Goal: Task Accomplishment & Management: Manage account settings

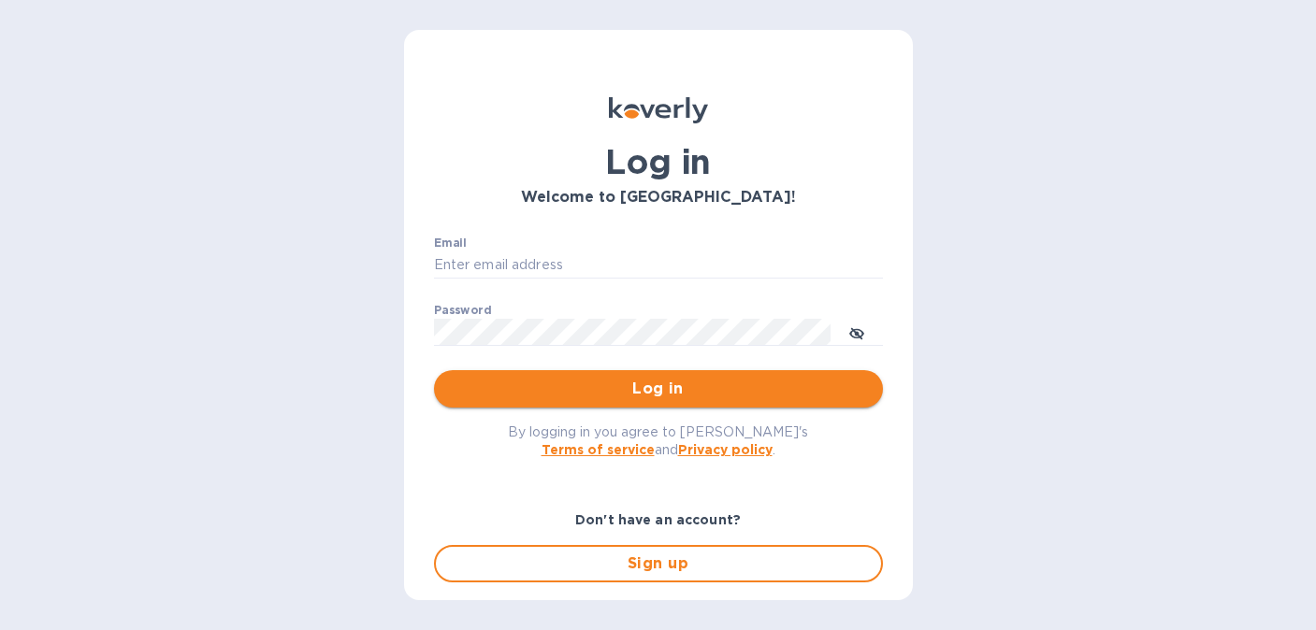
type input "[PERSON_NAME][EMAIL_ADDRESS][PERSON_NAME][DOMAIN_NAME]"
click at [639, 385] on span "Log in" at bounding box center [658, 389] width 419 height 22
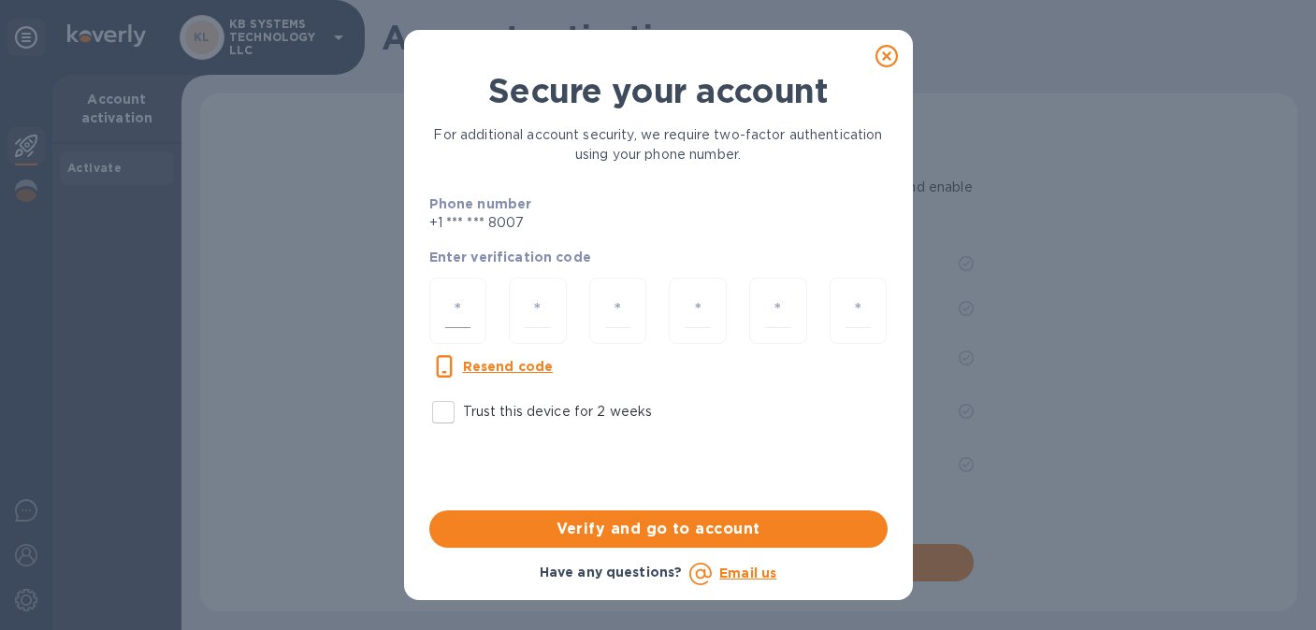
click at [468, 317] on input "number" at bounding box center [458, 311] width 26 height 35
type input "2"
type input "1"
type input "4"
type input "9"
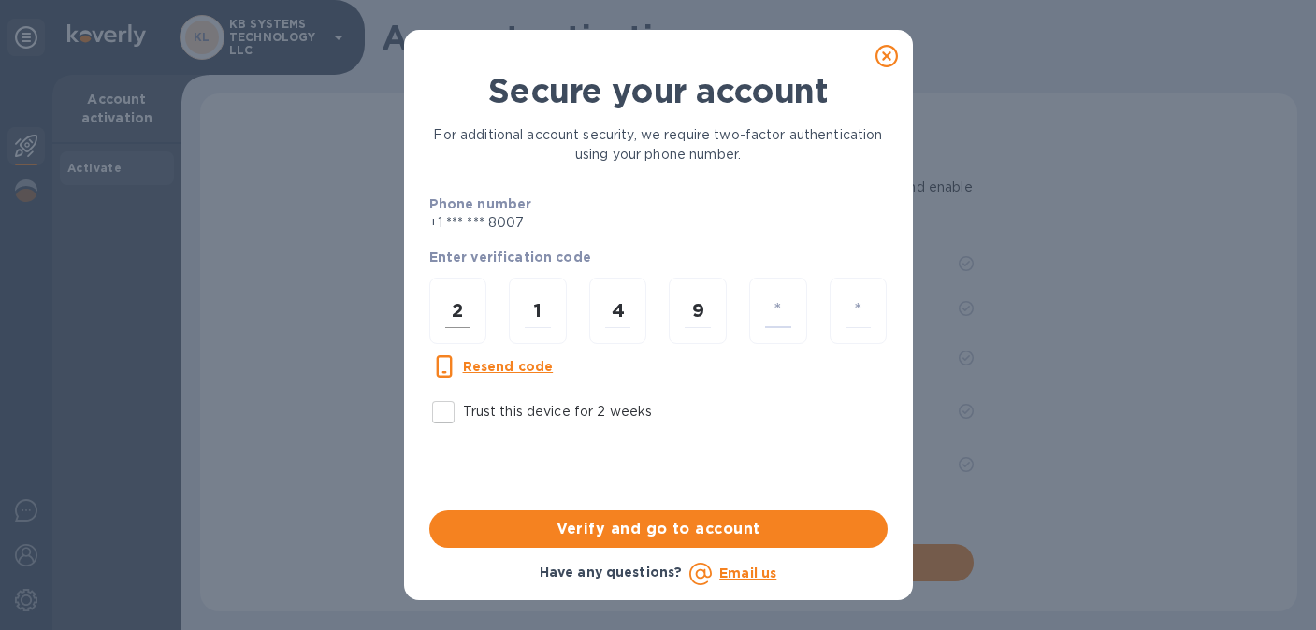
type input "3"
type input "5"
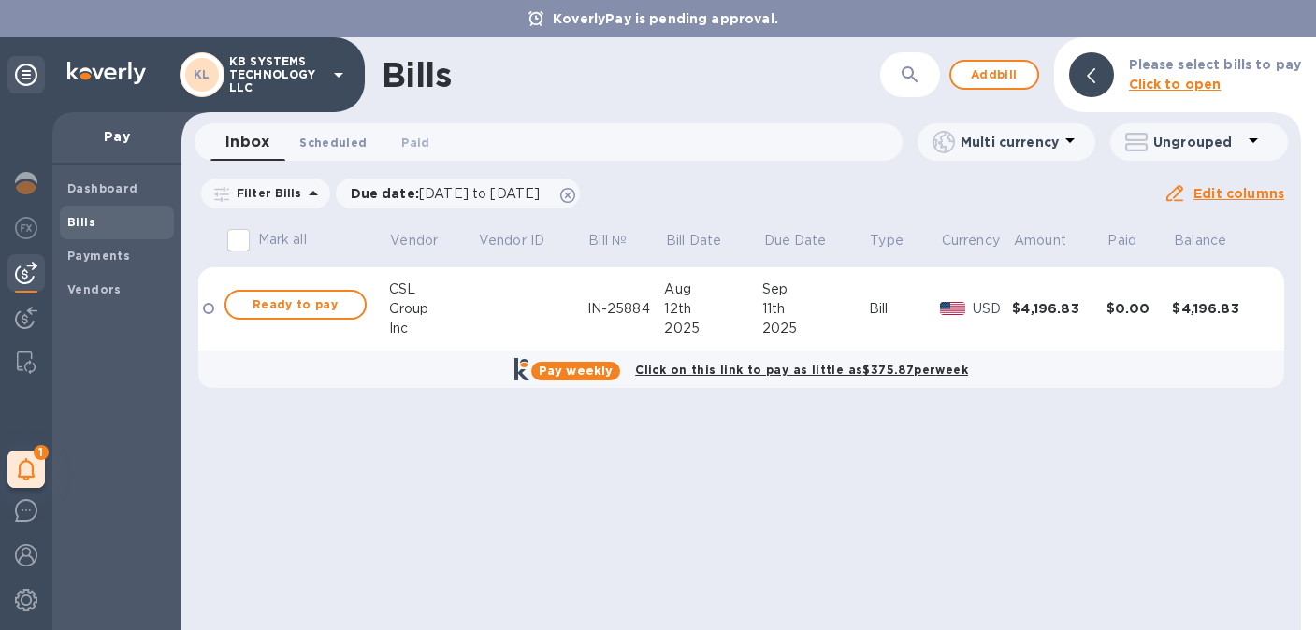
click at [332, 145] on span "Scheduled 0" at bounding box center [332, 143] width 67 height 20
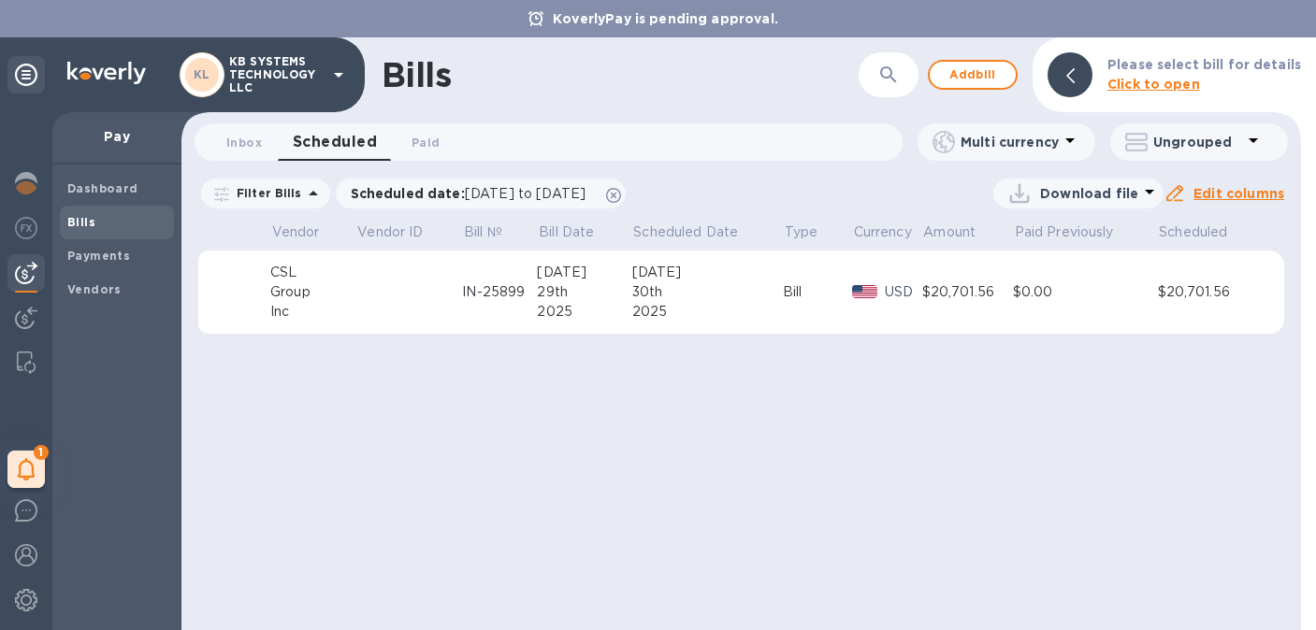
click at [940, 299] on div "$20,701.56" at bounding box center [967, 292] width 91 height 20
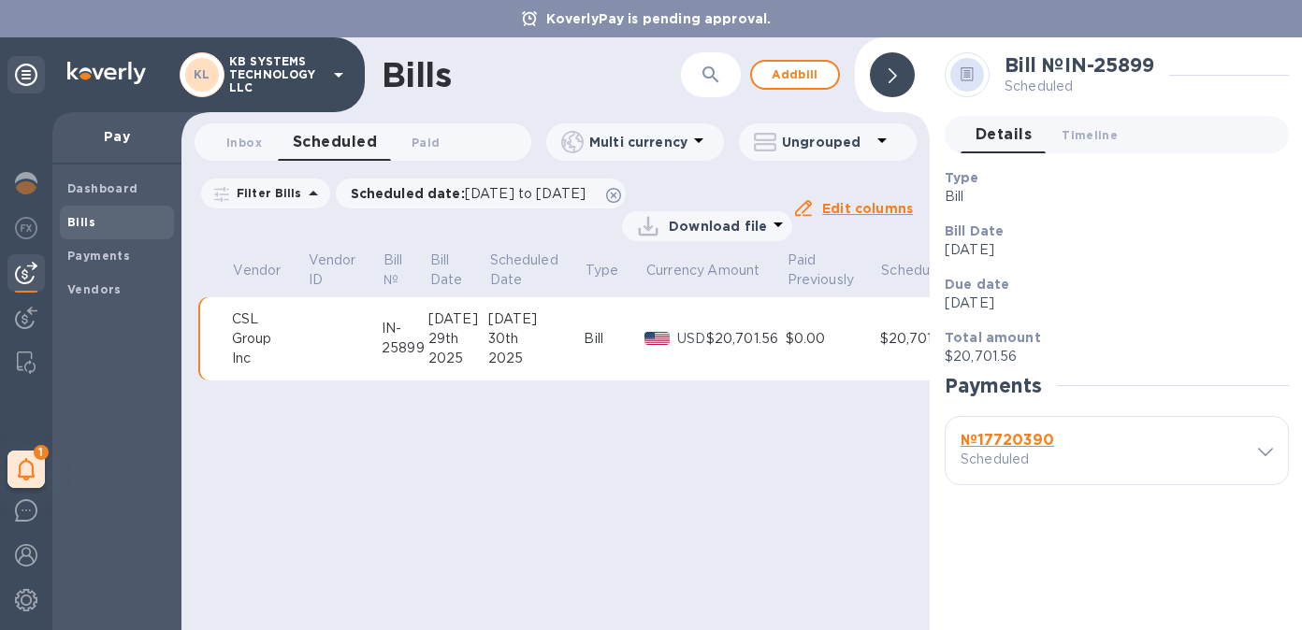
click at [1270, 451] on icon at bounding box center [1265, 452] width 15 height 8
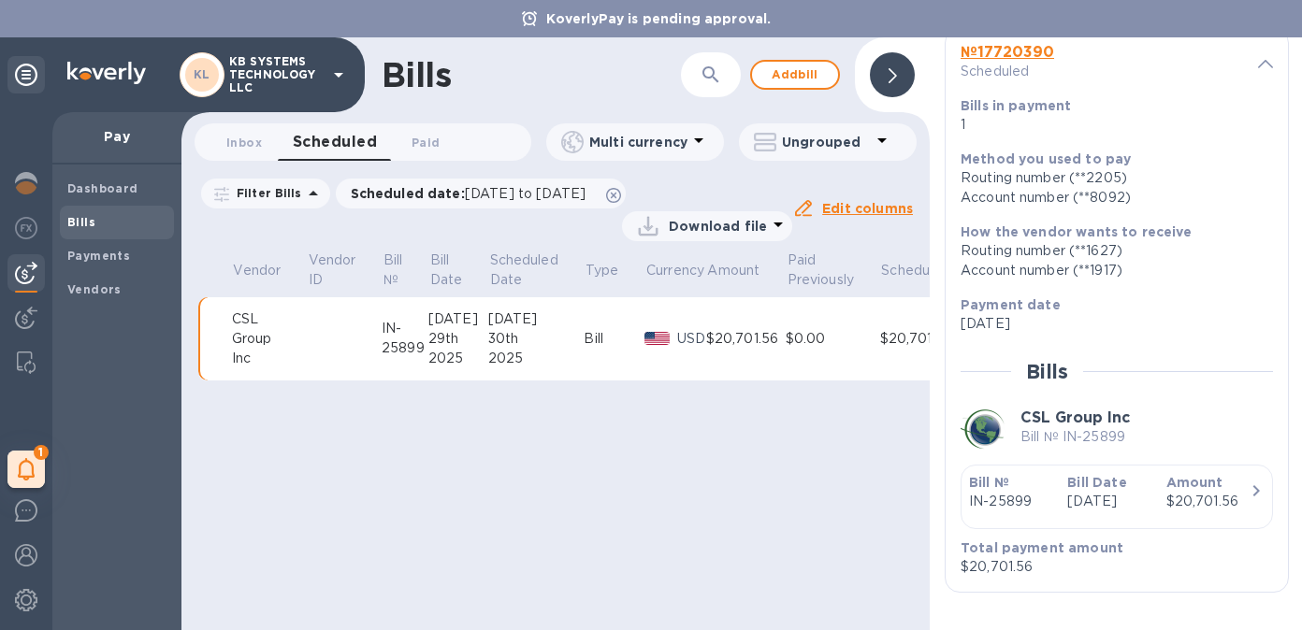
scroll to position [14, 0]
click at [1245, 480] on icon "button" at bounding box center [1256, 491] width 22 height 22
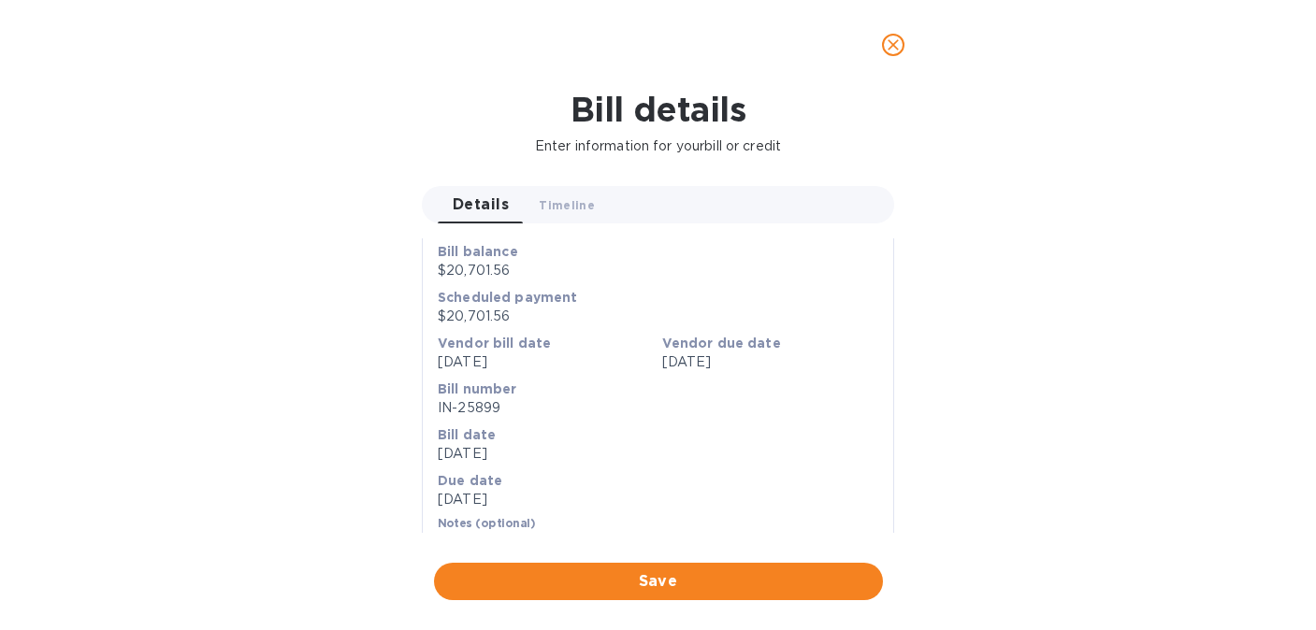
scroll to position [261, 0]
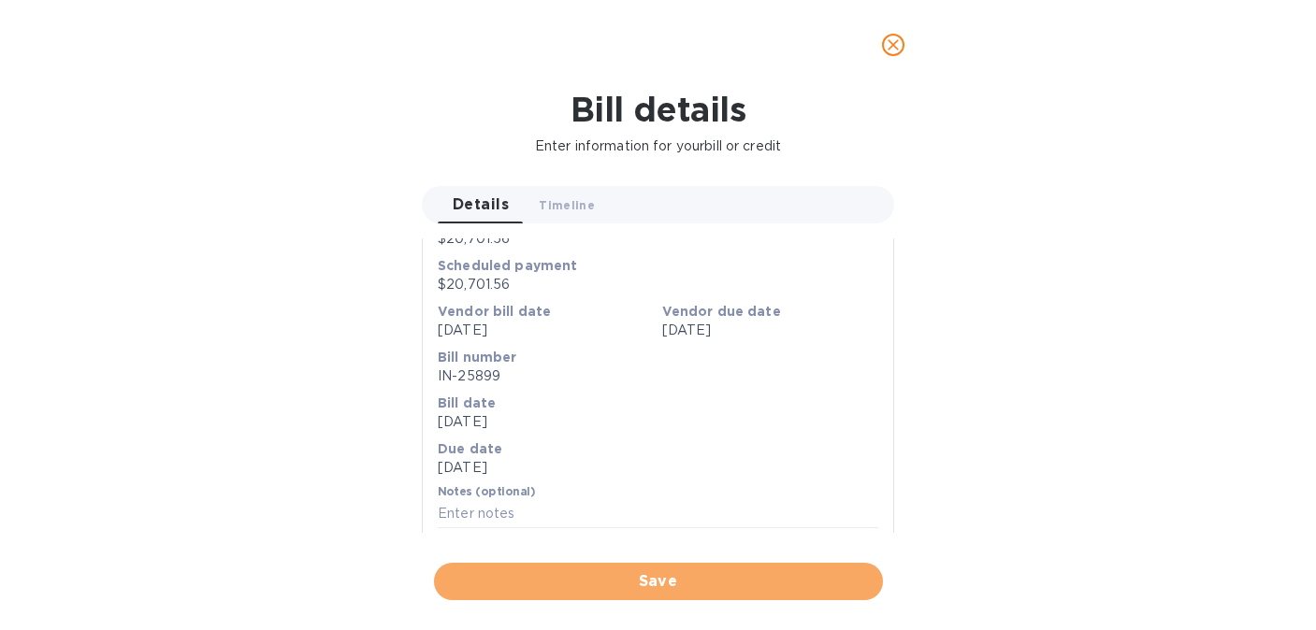
drag, startPoint x: 661, startPoint y: 581, endPoint x: 484, endPoint y: 318, distance: 316.6
click at [474, 323] on div "Bill details Enter information for your bill or credit Details 0 Timeline 0 Gen…" at bounding box center [658, 360] width 1316 height 540
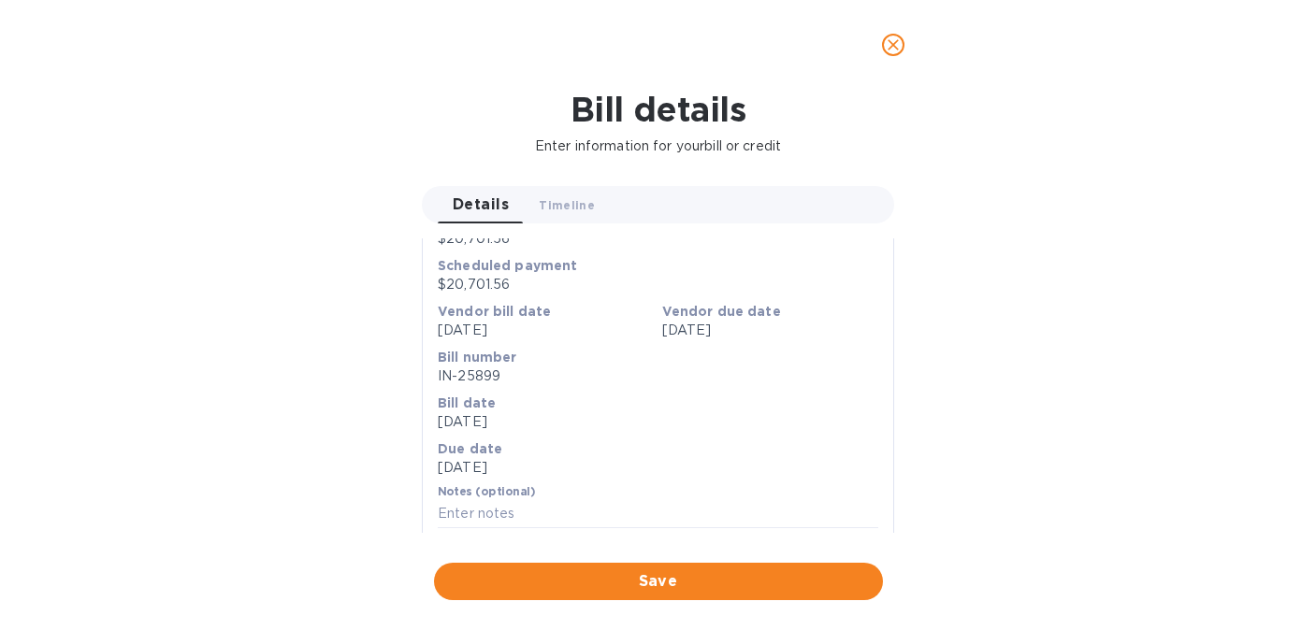
click at [900, 37] on icon "close" at bounding box center [893, 45] width 19 height 19
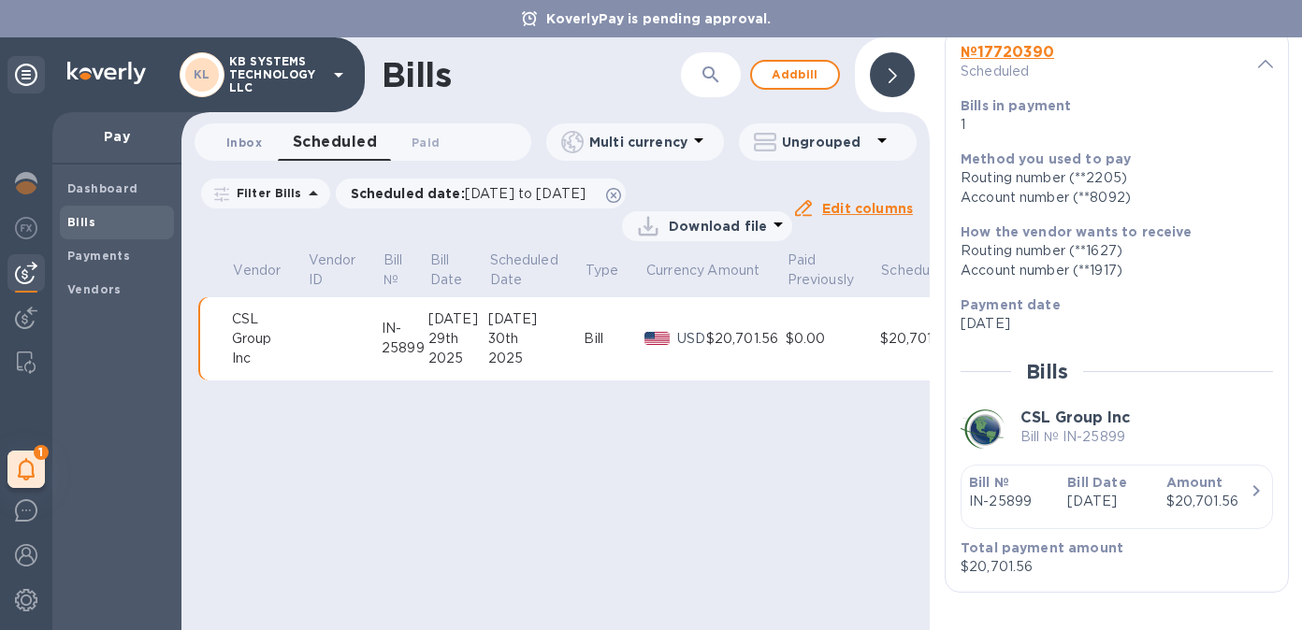
click at [242, 137] on span "Inbox 0" at bounding box center [244, 143] width 36 height 20
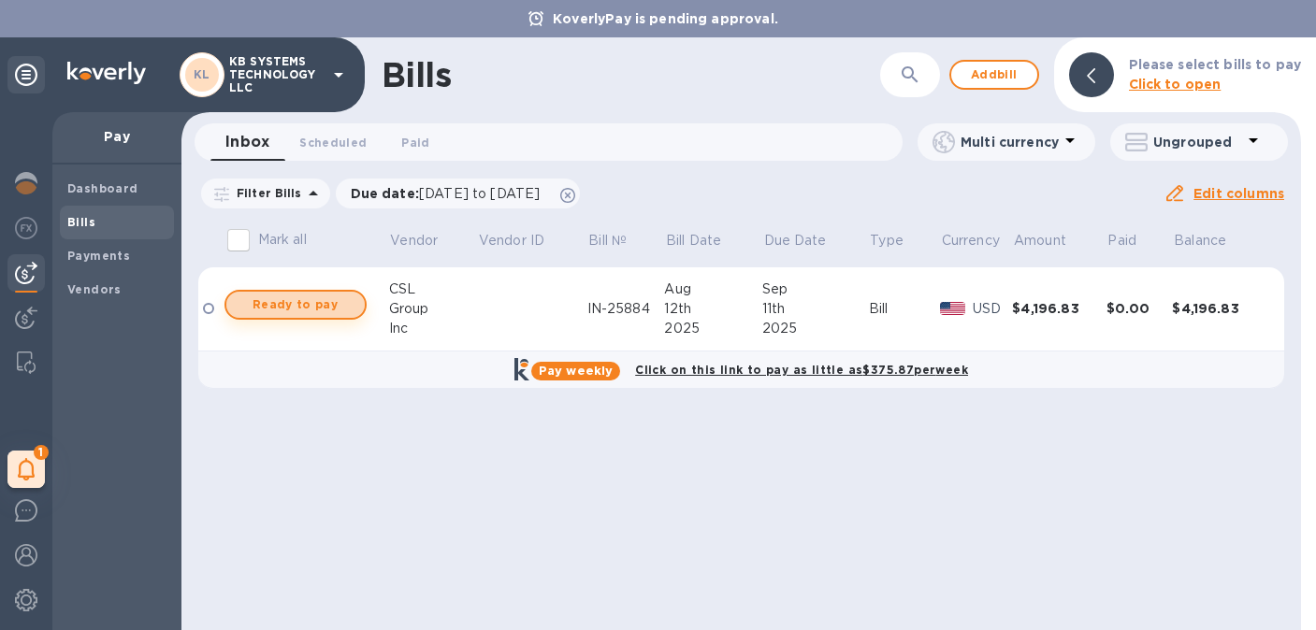
click at [307, 299] on span "Ready to pay" at bounding box center [295, 305] width 108 height 22
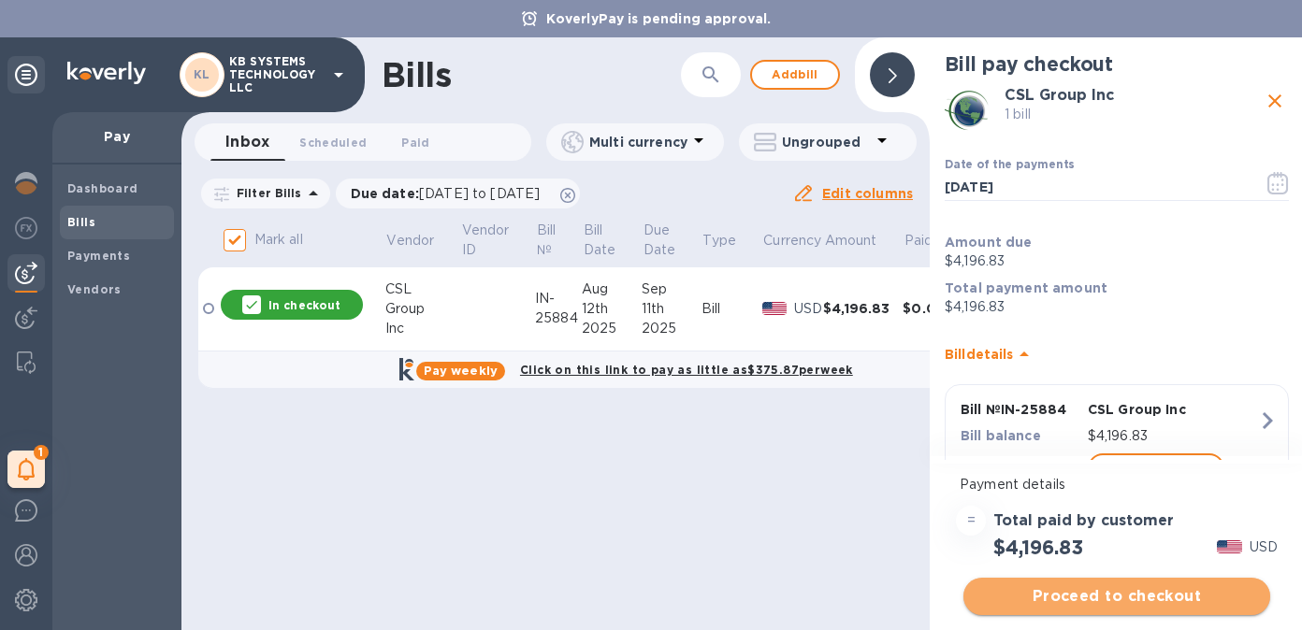
click at [1099, 597] on span "Proceed to checkout" at bounding box center [1116, 596] width 277 height 22
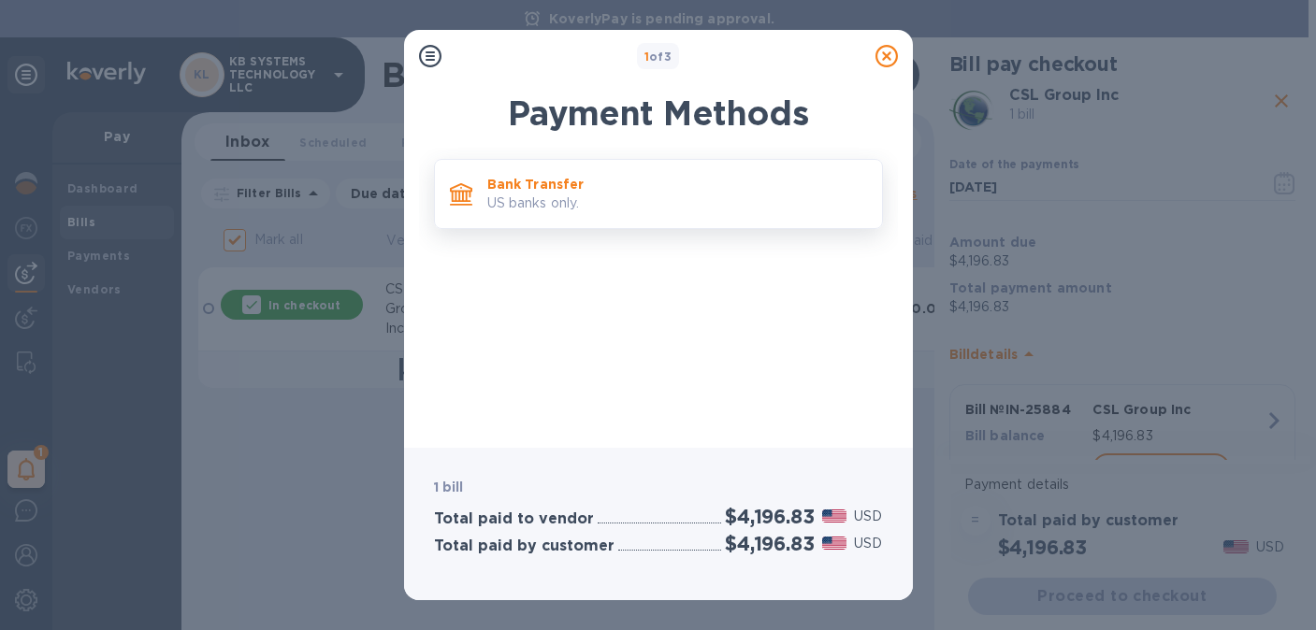
click at [583, 203] on p "US banks only." at bounding box center [677, 204] width 380 height 20
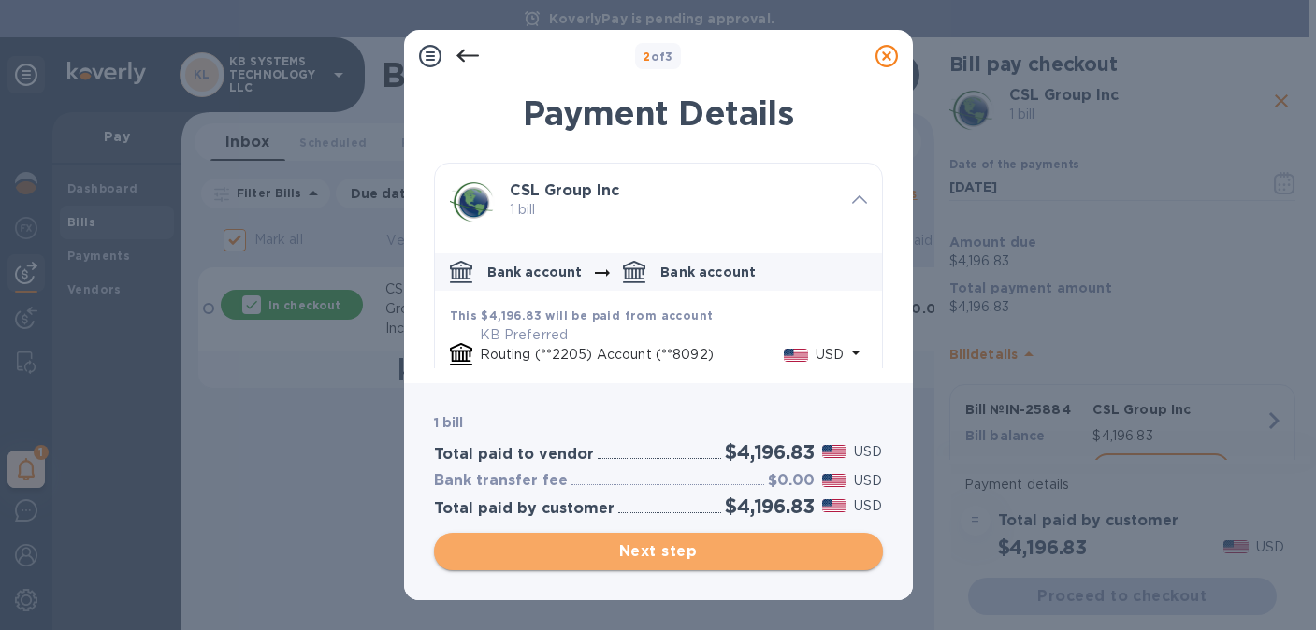
click at [660, 557] on span "Next step" at bounding box center [658, 551] width 419 height 22
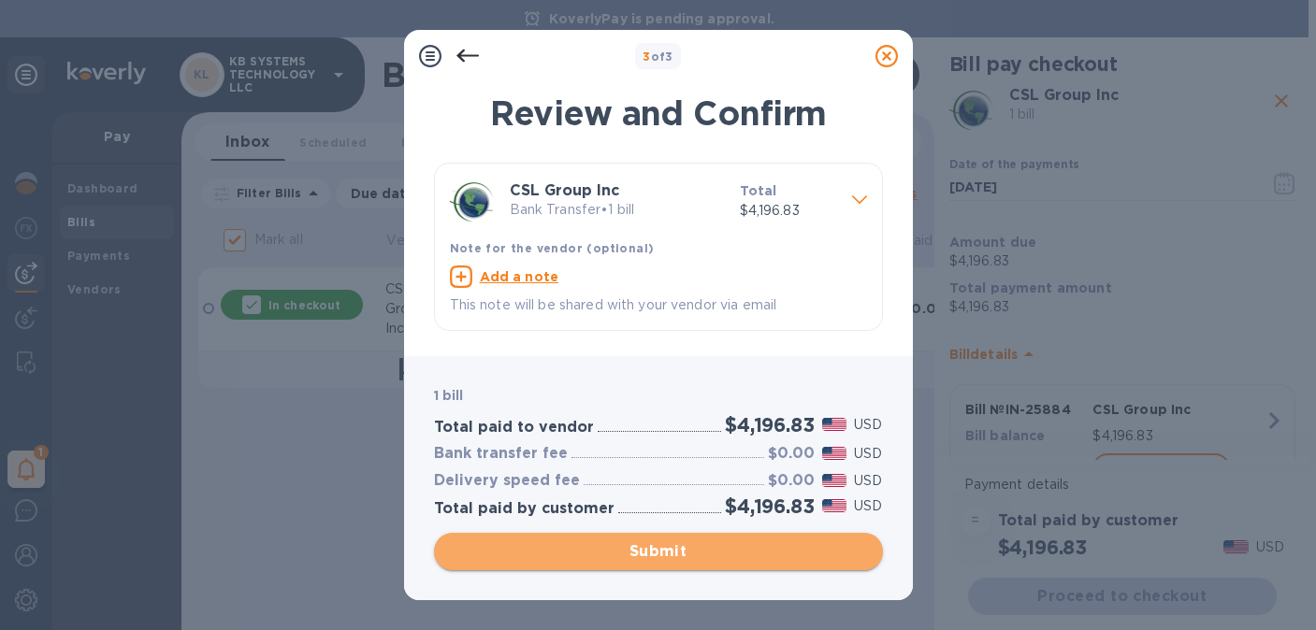
click at [655, 554] on span "Submit" at bounding box center [658, 551] width 419 height 22
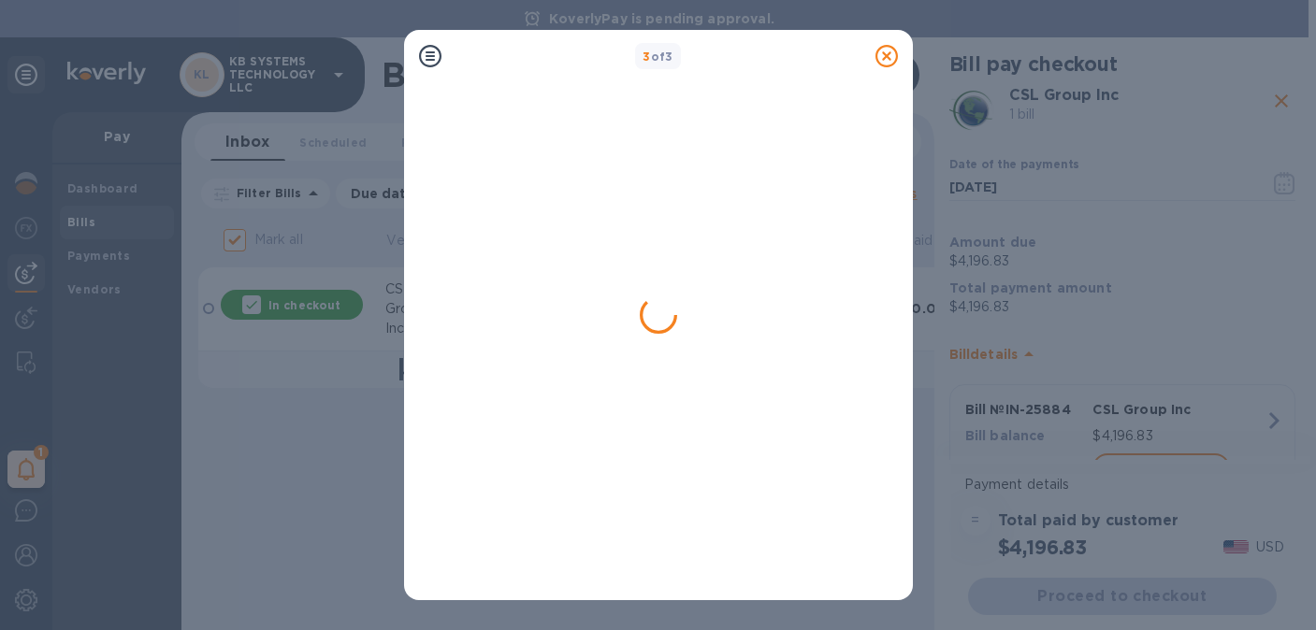
checkbox input "false"
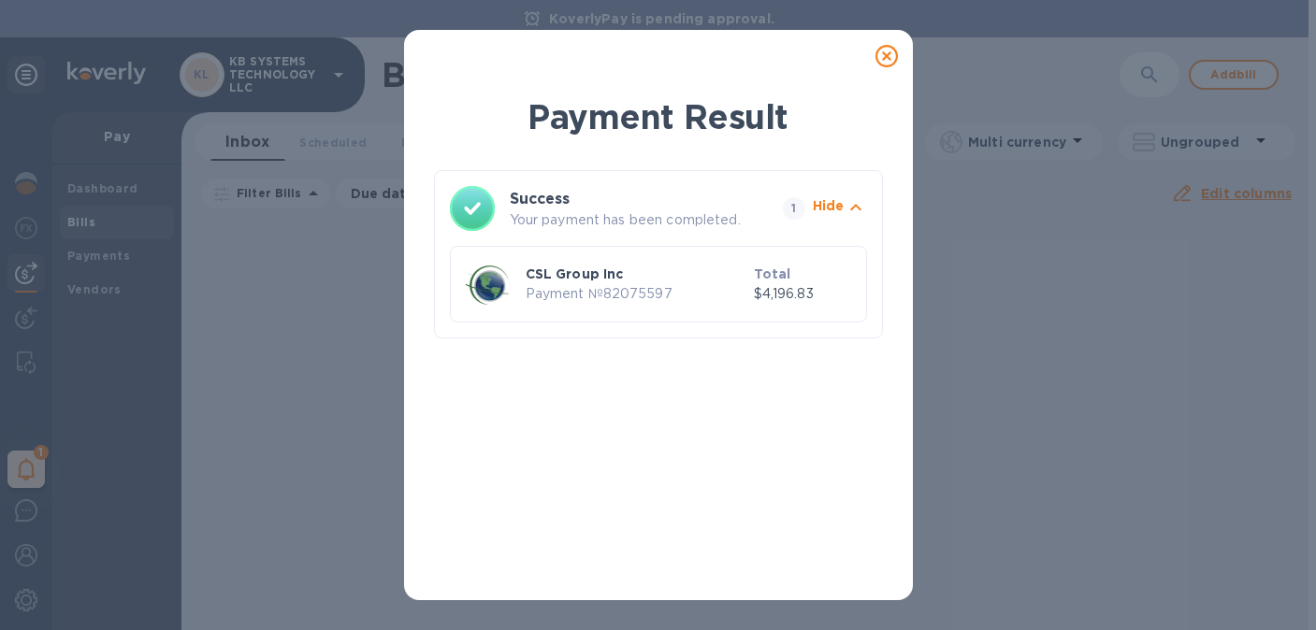
click at [887, 62] on icon at bounding box center [886, 56] width 22 height 22
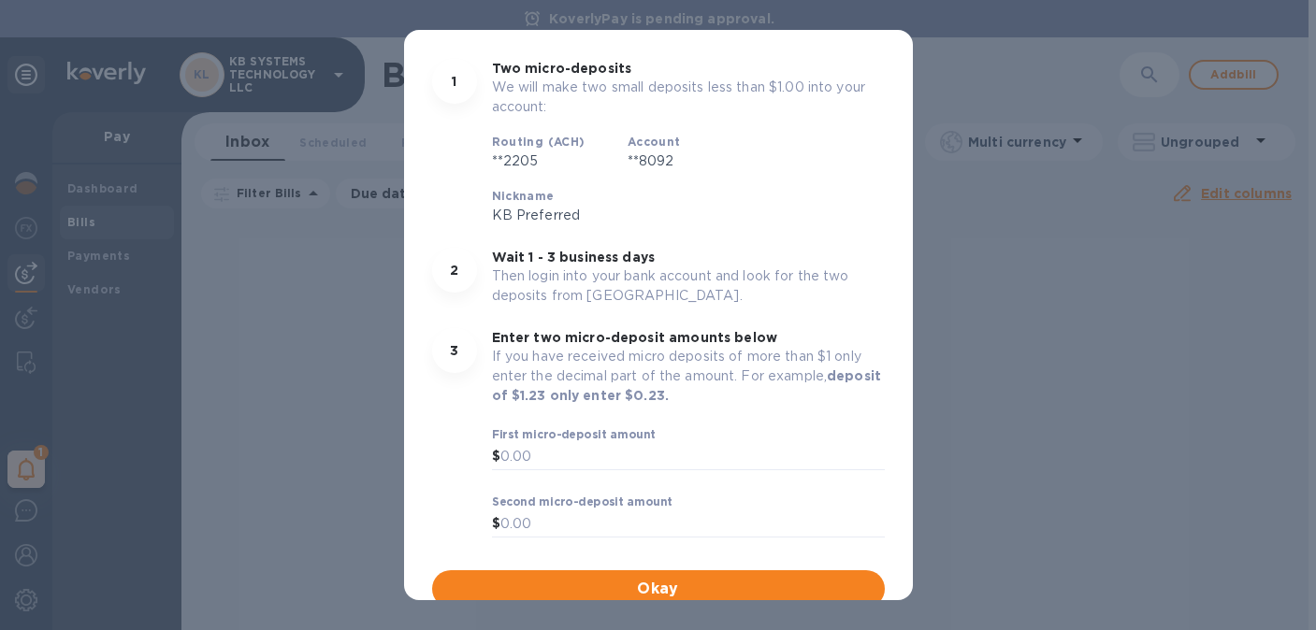
scroll to position [294, 0]
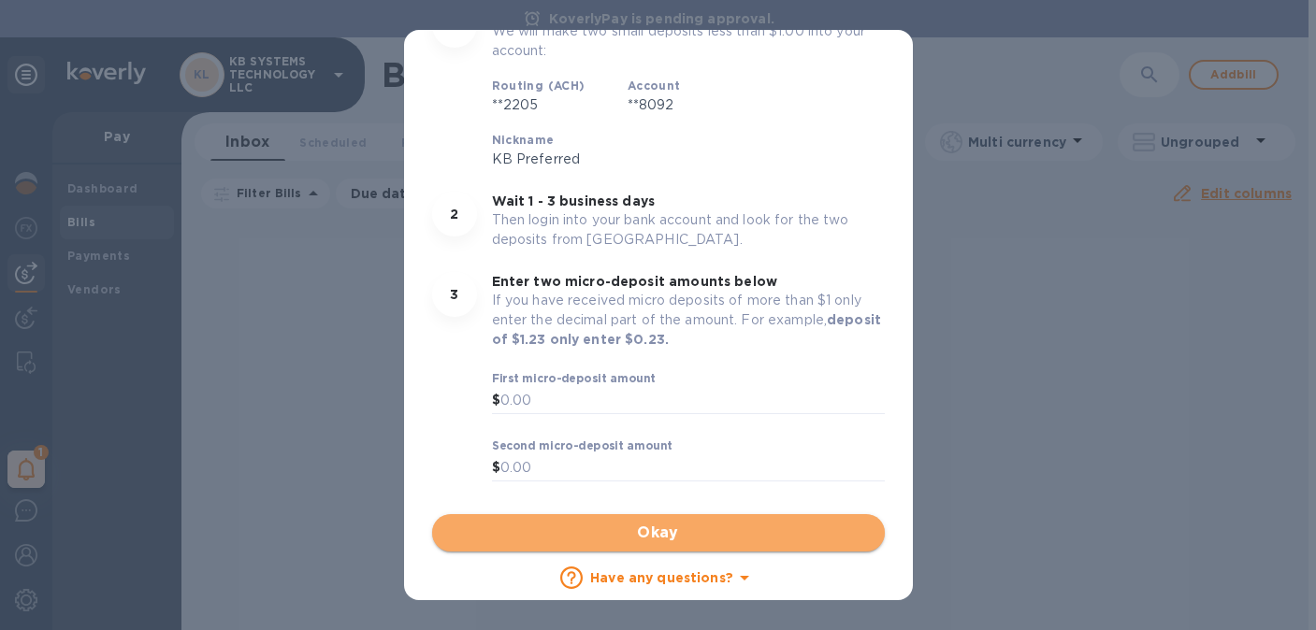
click at [670, 532] on span "Okay" at bounding box center [658, 533] width 423 height 22
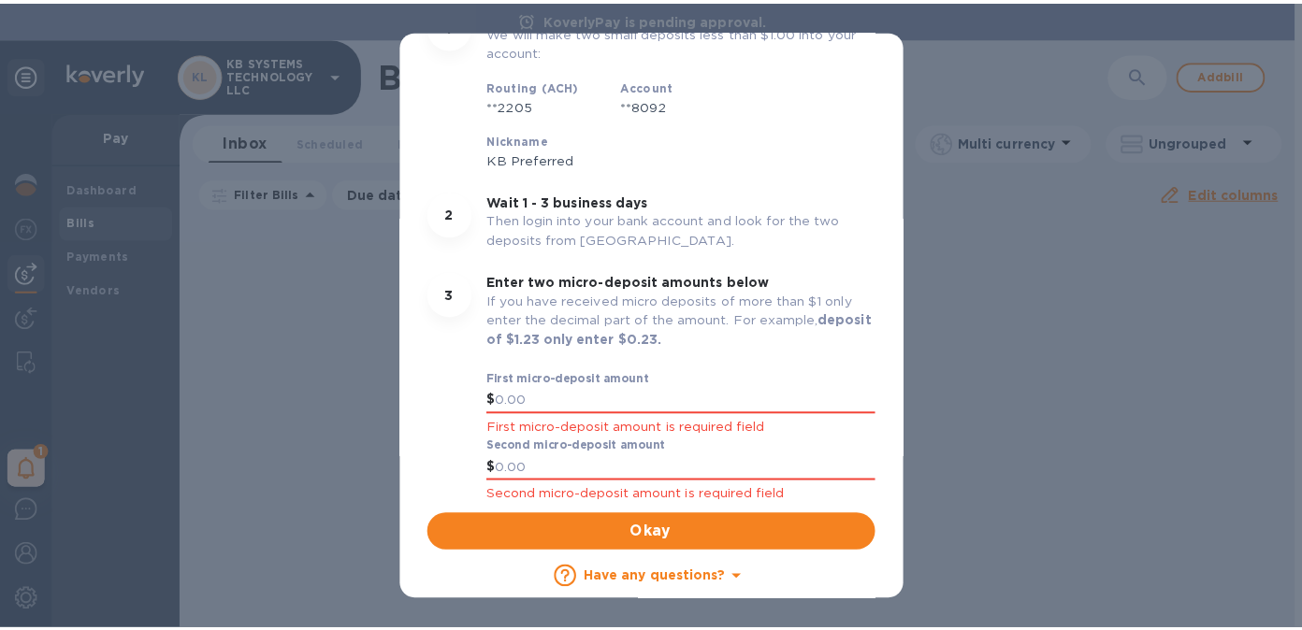
scroll to position [0, 0]
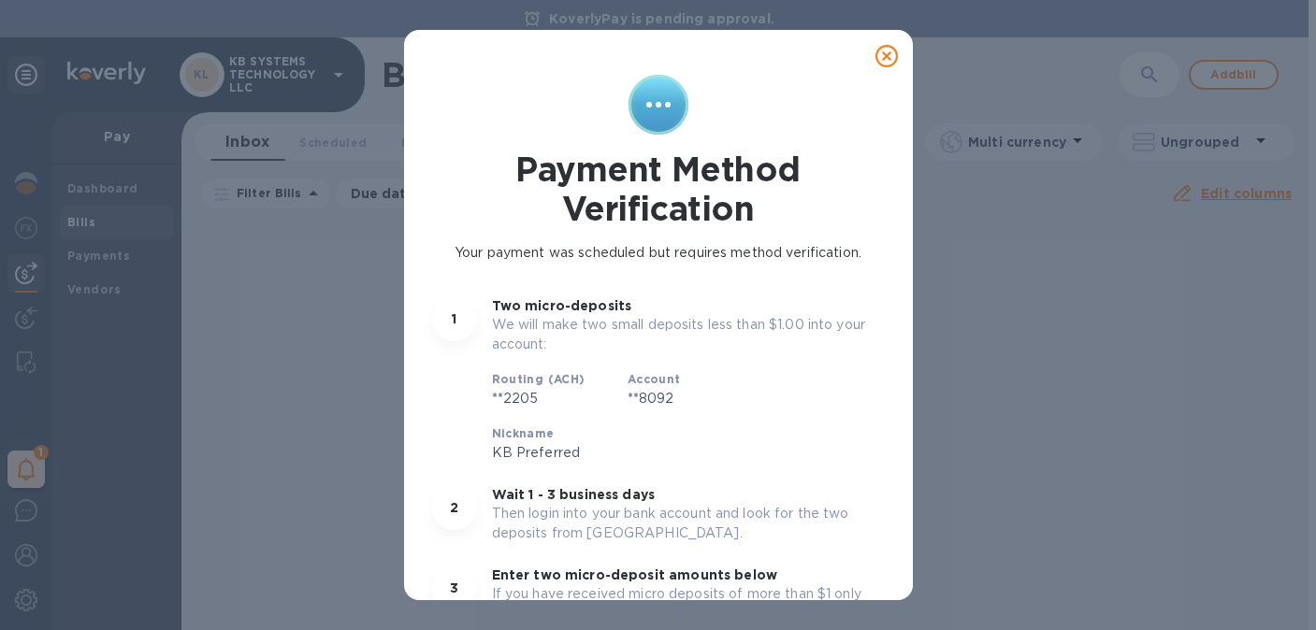
click at [875, 54] on icon at bounding box center [886, 56] width 22 height 22
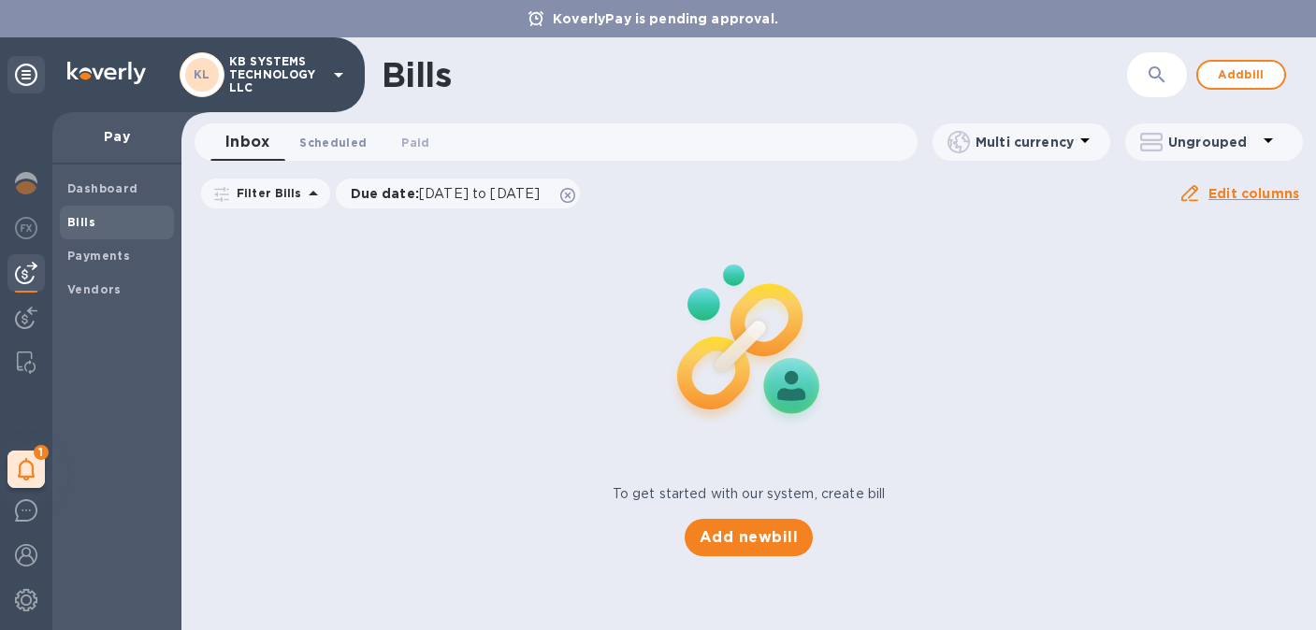
click at [335, 147] on span "Scheduled 0" at bounding box center [332, 143] width 67 height 20
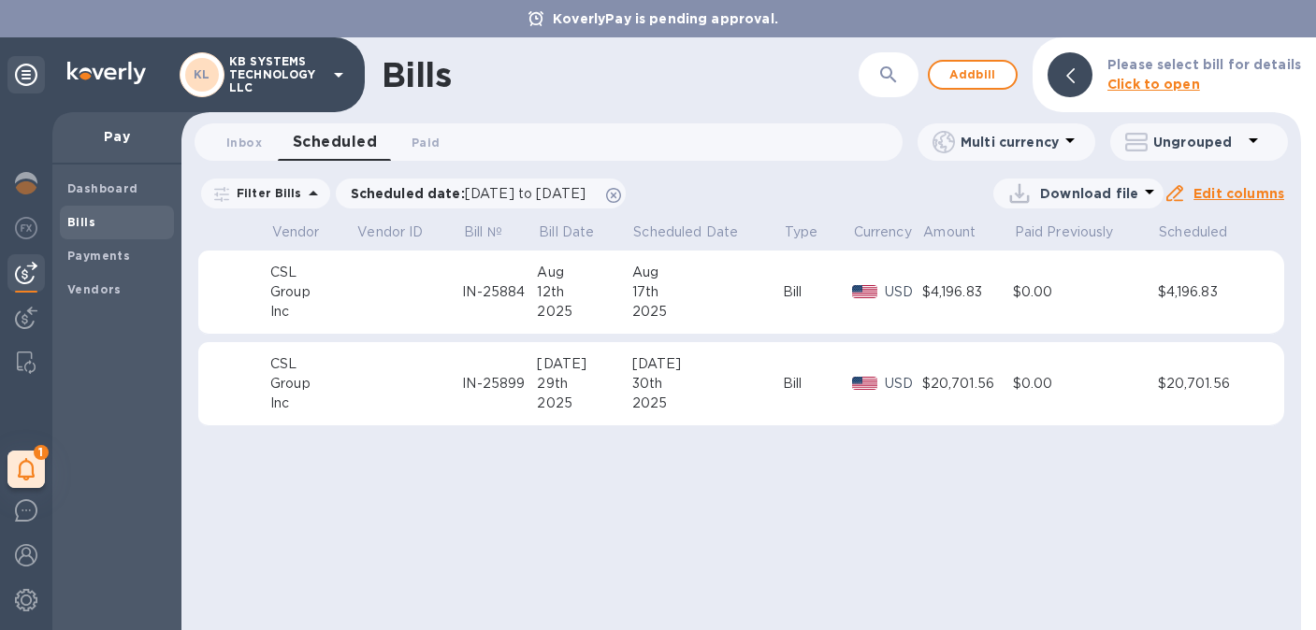
click at [794, 307] on td "Bill" at bounding box center [817, 293] width 69 height 84
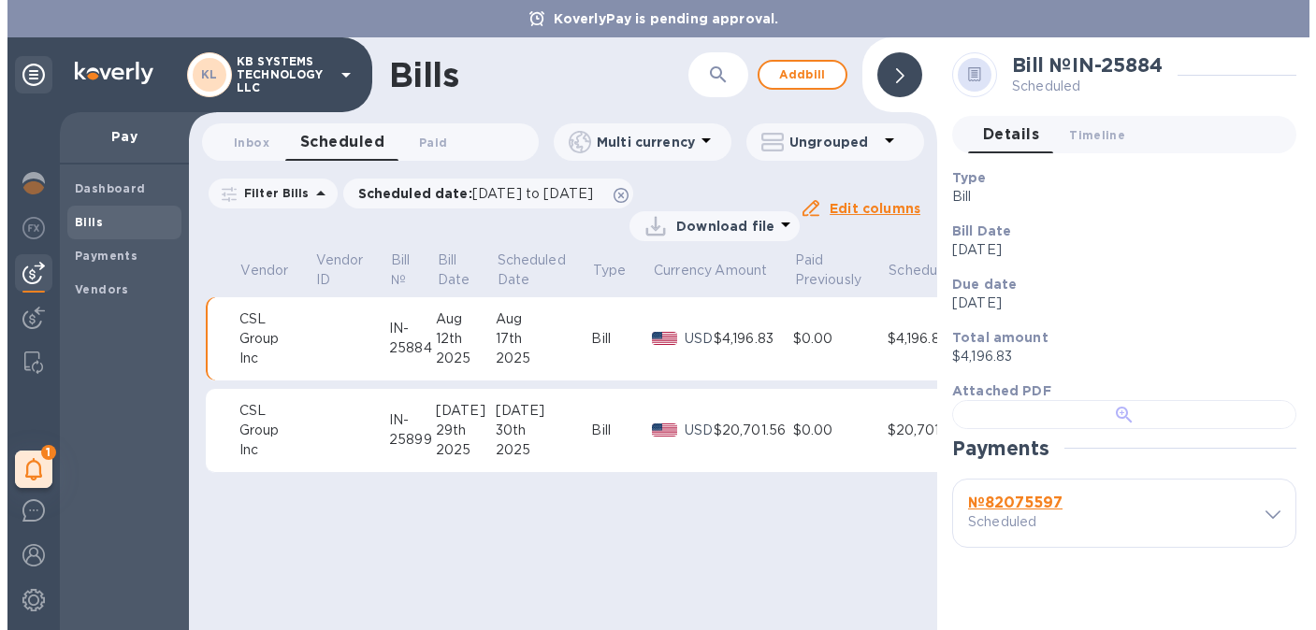
scroll to position [362, 0]
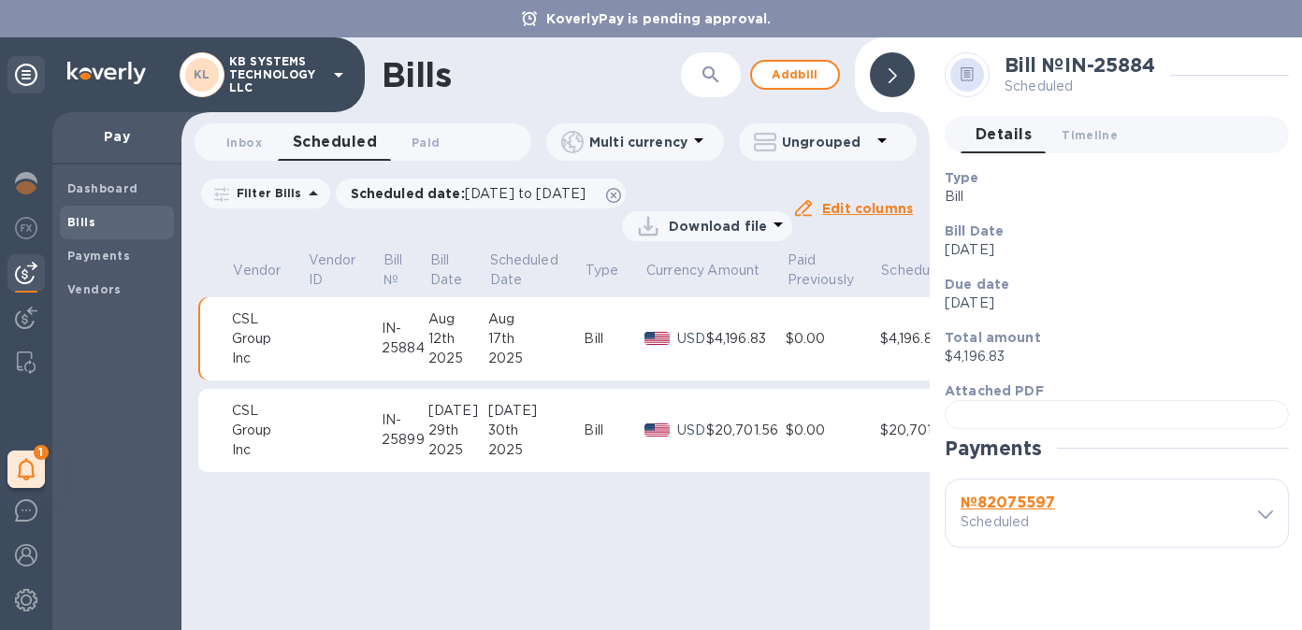
click at [1006, 511] on b "№ 82075597" at bounding box center [1007, 503] width 94 height 18
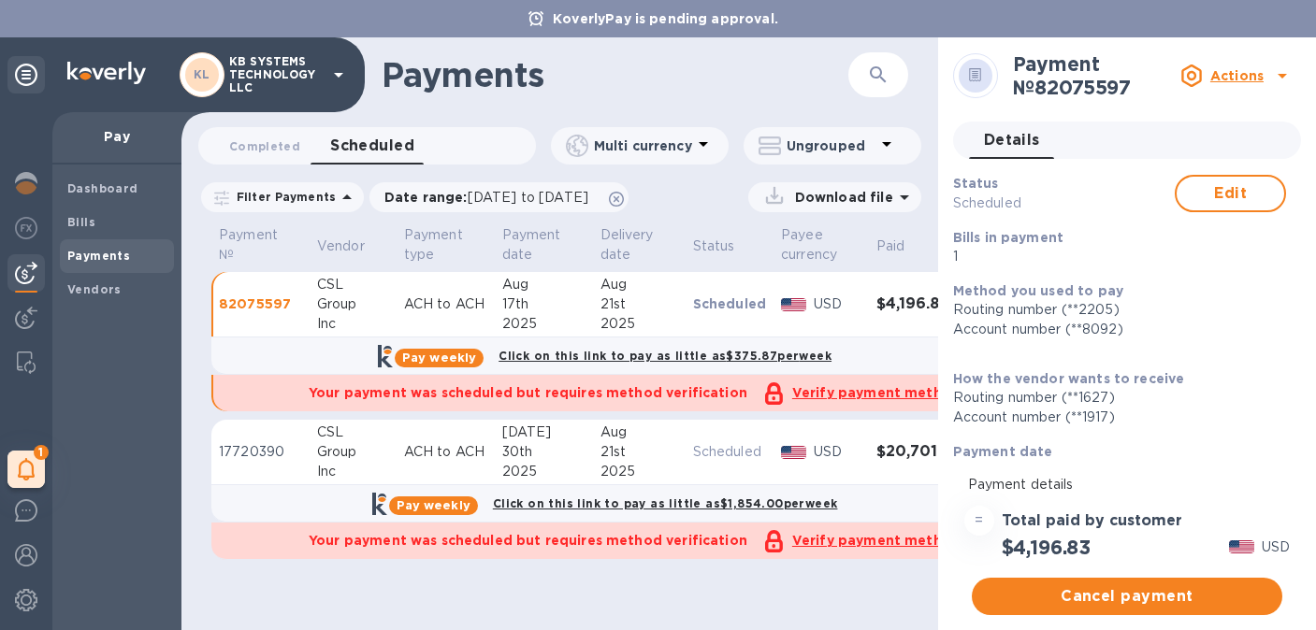
click at [863, 541] on u "Verify payment method" at bounding box center [876, 540] width 168 height 15
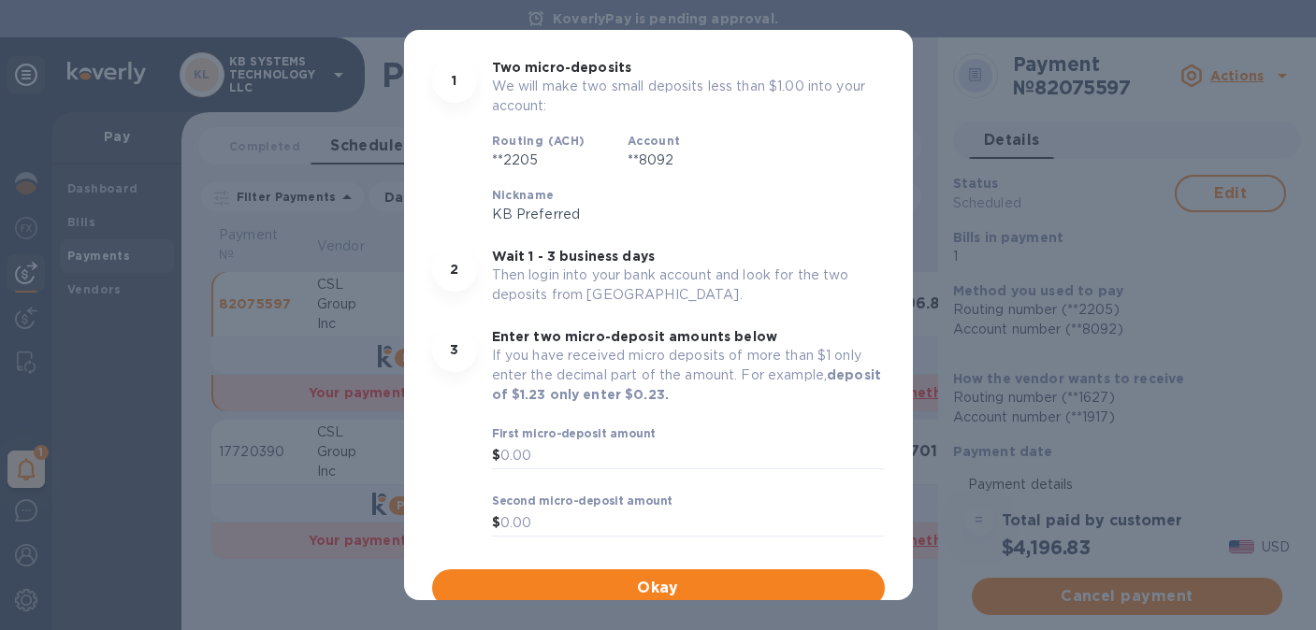
scroll to position [266, 0]
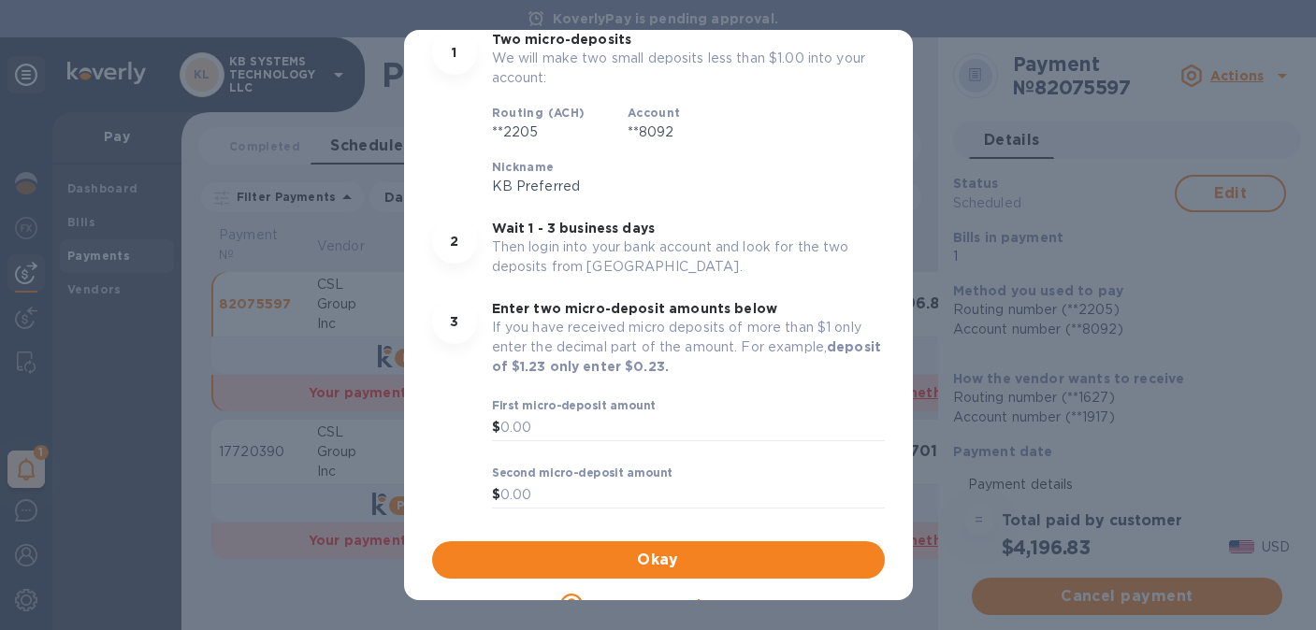
click at [366, 198] on div "Payment Method Verification Your payment was scheduled but requires method veri…" at bounding box center [658, 315] width 1316 height 630
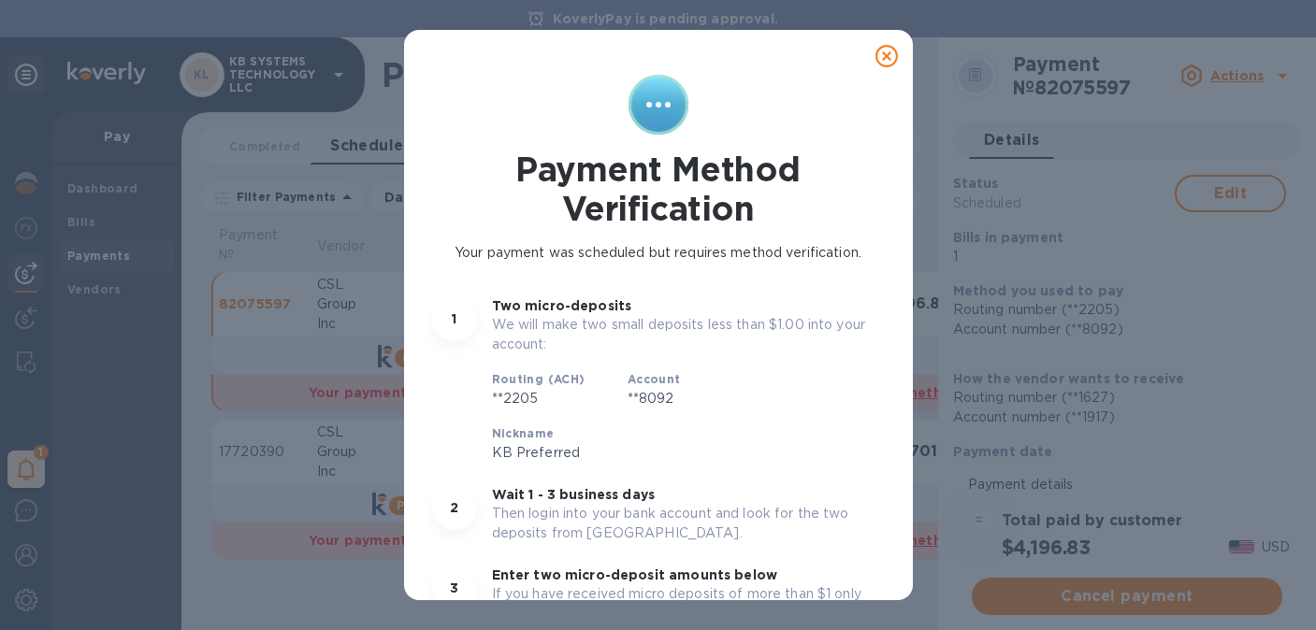
click at [876, 61] on icon at bounding box center [886, 56] width 22 height 22
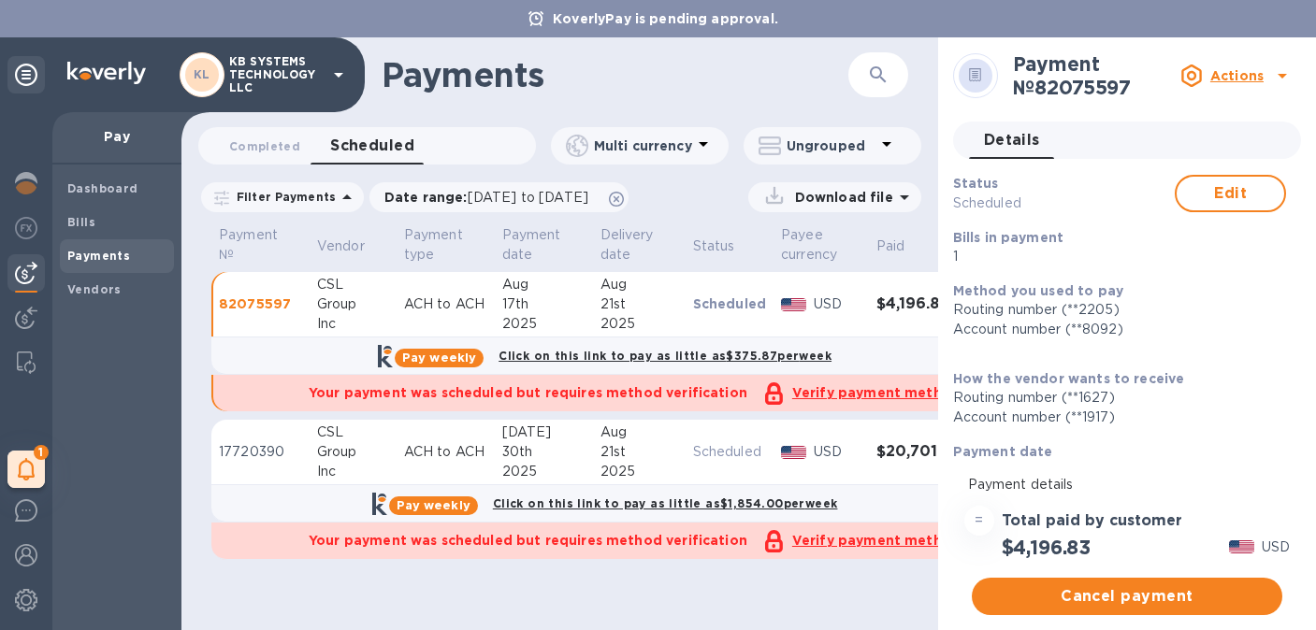
click at [269, 505] on div "Pay weekly Click on this link to pay as little as $1,854.00 per week" at bounding box center [605, 503] width 799 height 37
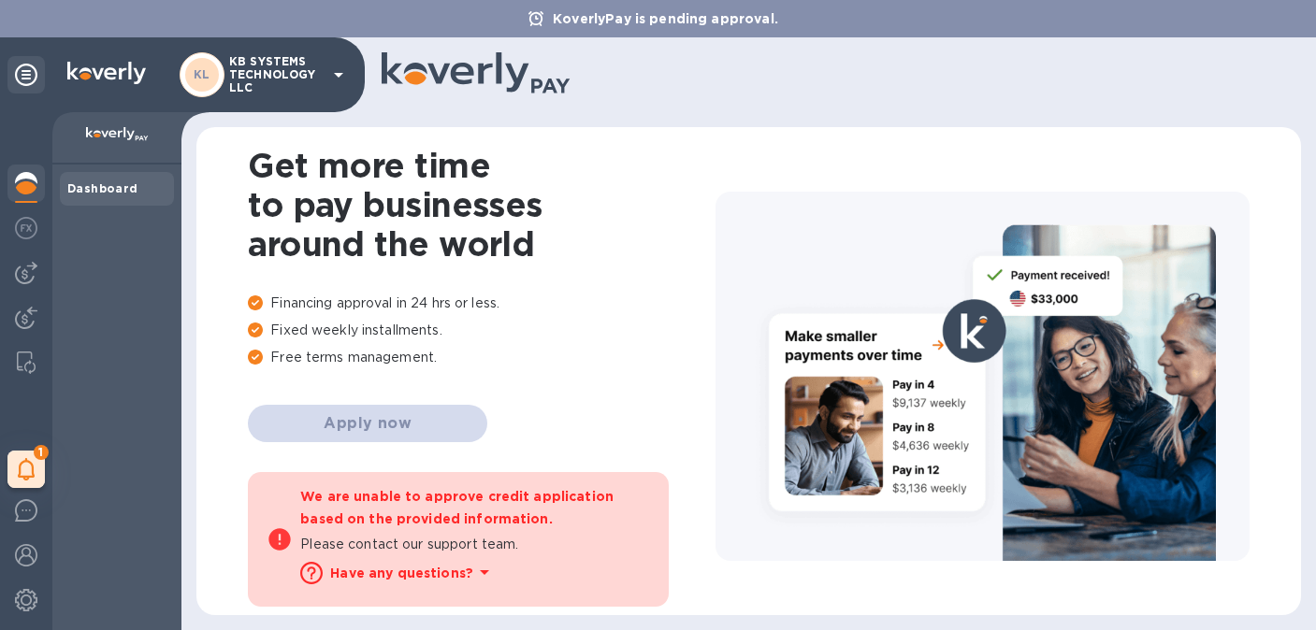
drag, startPoint x: 107, startPoint y: 210, endPoint x: 107, endPoint y: 197, distance: 13.1
click at [107, 210] on div "Dashboard" at bounding box center [116, 398] width 129 height 466
click at [107, 193] on b "Dashboard" at bounding box center [102, 188] width 71 height 14
click at [759, 86] on div at bounding box center [833, 75] width 904 height 46
click at [110, 196] on div "Dashboard" at bounding box center [116, 189] width 99 height 19
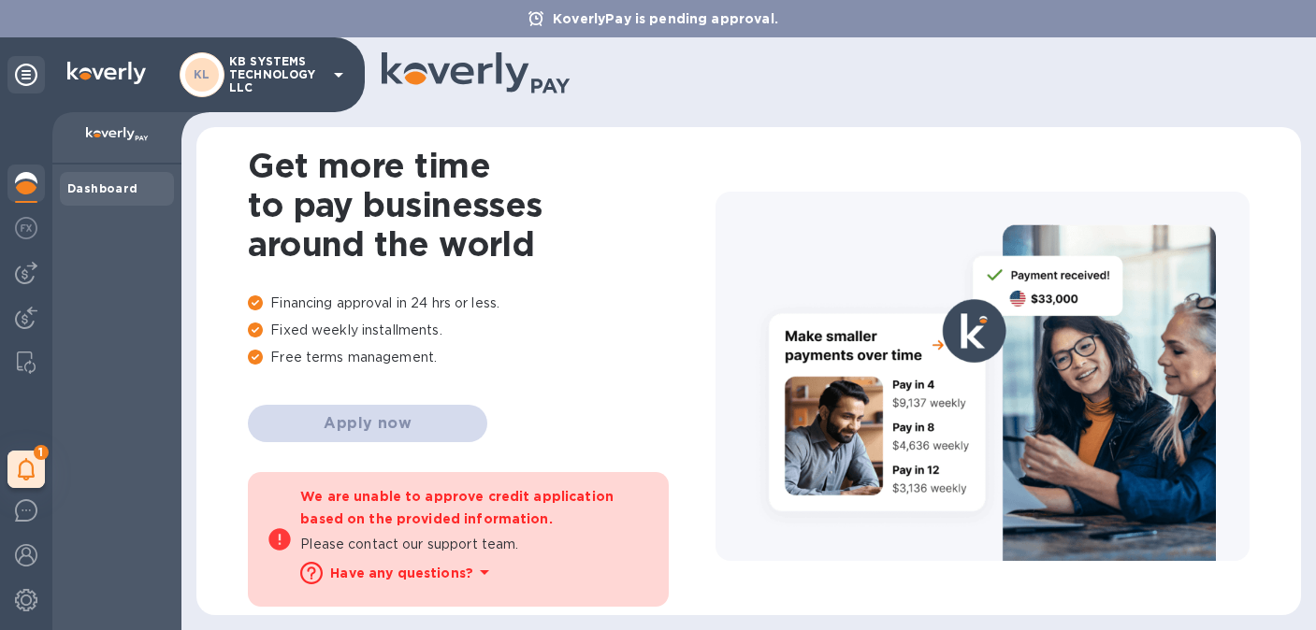
click at [30, 182] on img at bounding box center [26, 183] width 22 height 22
click at [22, 227] on img at bounding box center [26, 228] width 22 height 22
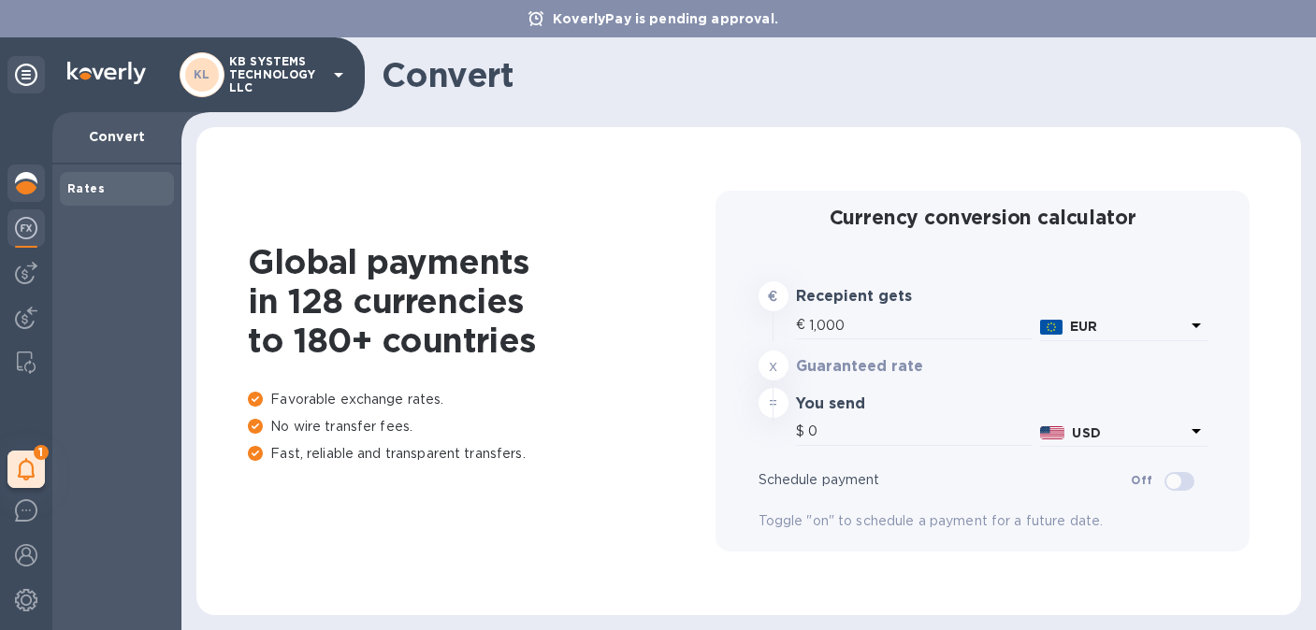
type input "1,177.27"
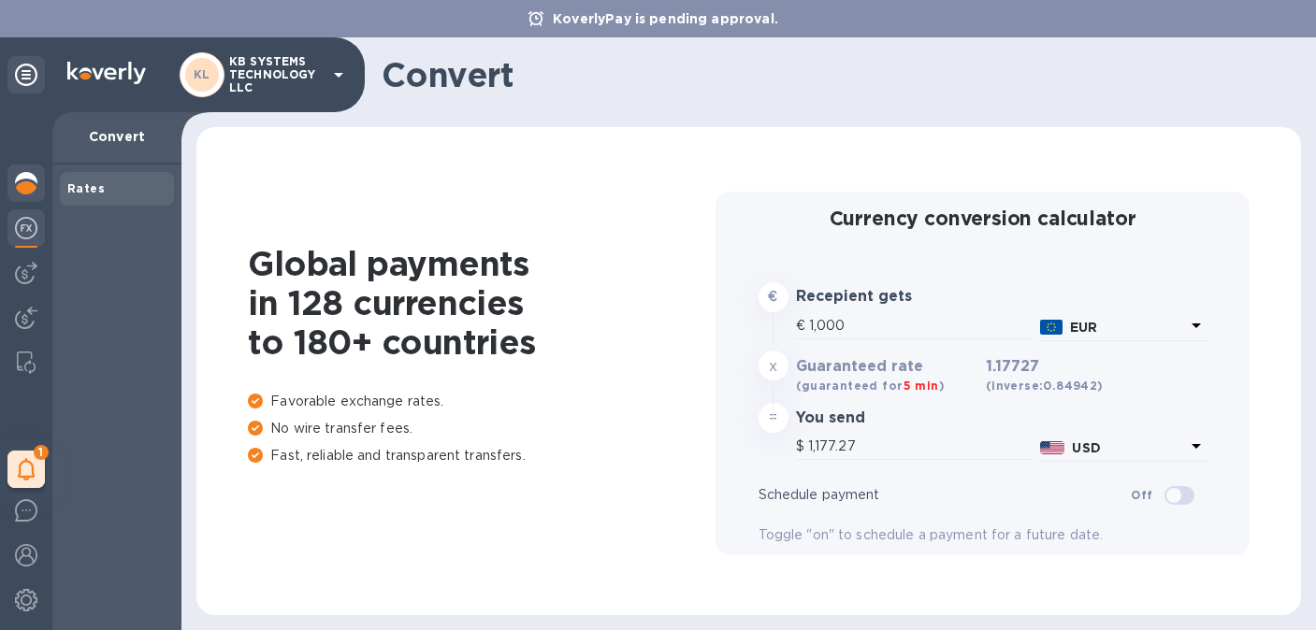
click at [23, 181] on img at bounding box center [26, 183] width 22 height 22
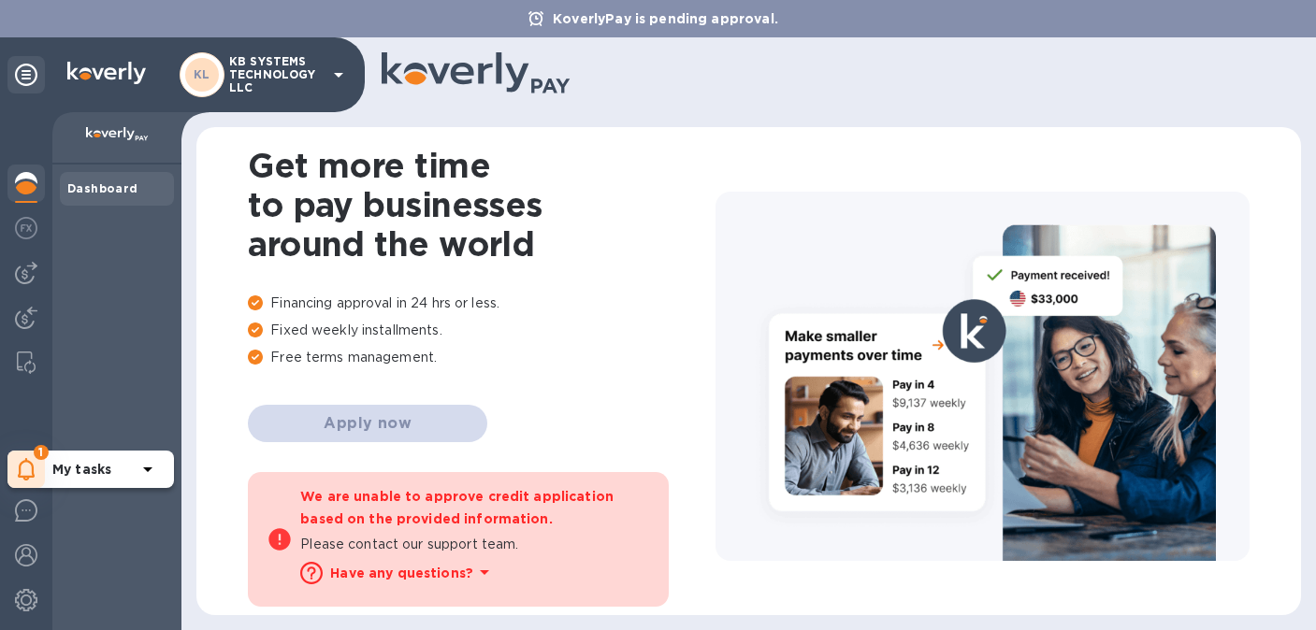
click at [40, 468] on div "1" at bounding box center [25, 469] width 37 height 37
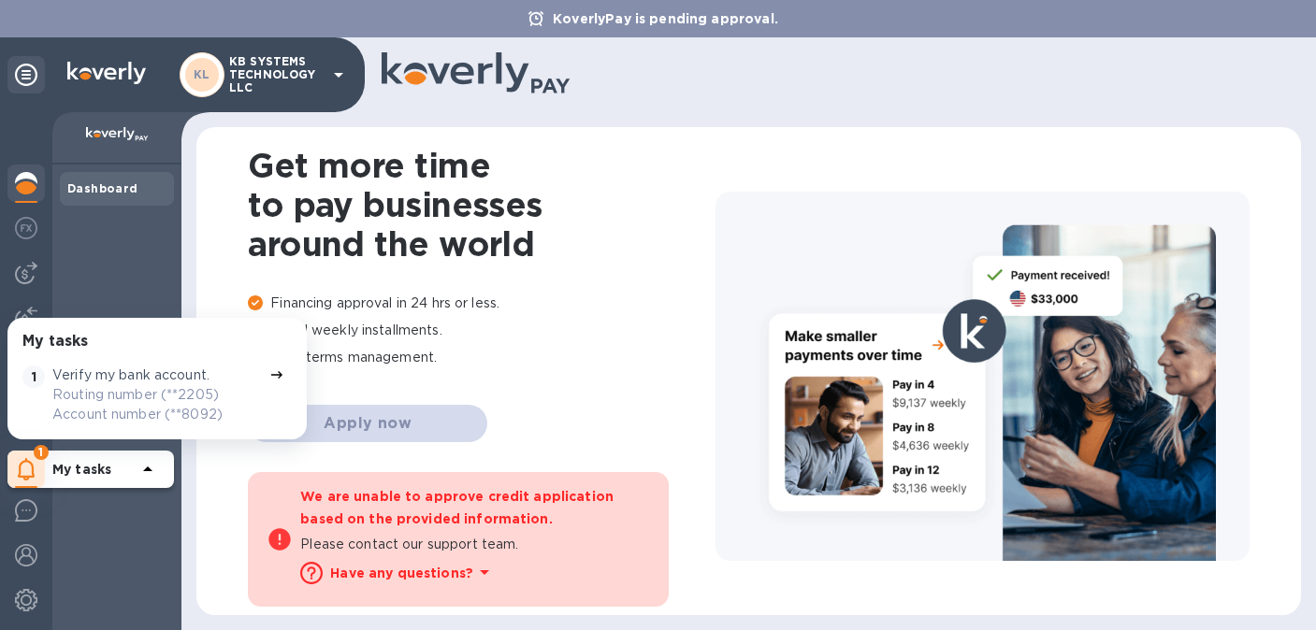
click at [215, 367] on div "Verify my bank account. Routing number (**2205) Account number (**8092)" at bounding box center [156, 395] width 209 height 59
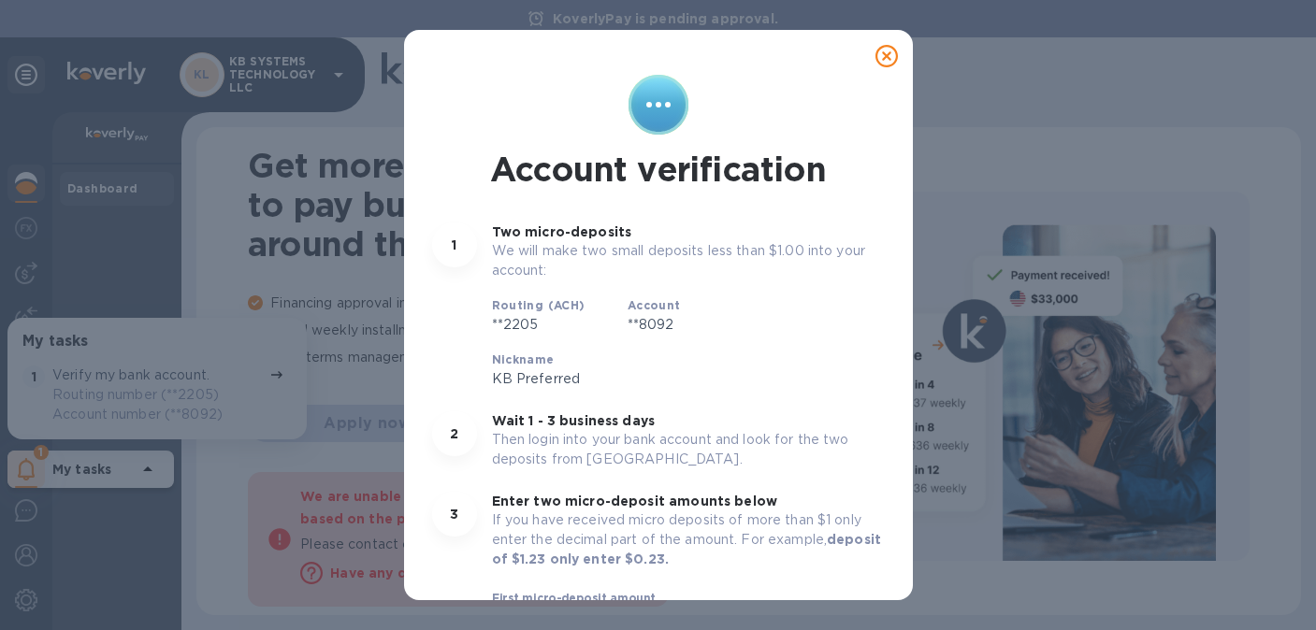
click at [875, 52] on icon at bounding box center [886, 56] width 22 height 22
